Goal: Check status: Check status

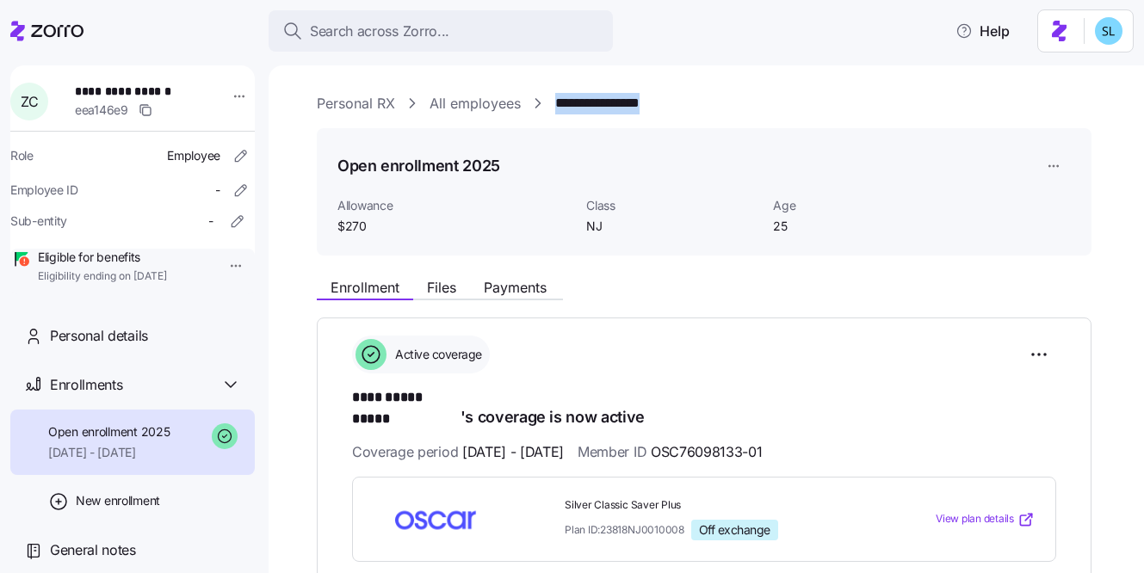
drag, startPoint x: 664, startPoint y: 108, endPoint x: 553, endPoint y: 106, distance: 111.9
click at [553, 106] on div "**********" at bounding box center [718, 104] width 803 height 22
copy link "**********"
